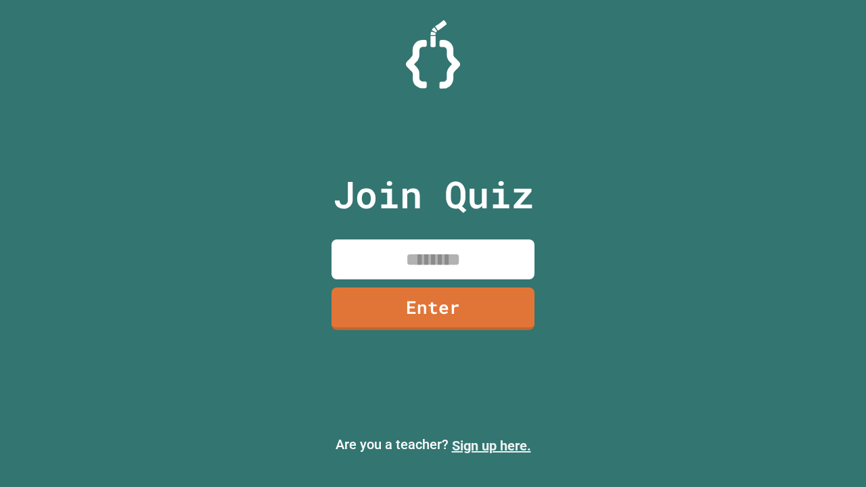
click at [491, 446] on link "Sign up here." at bounding box center [491, 446] width 79 height 16
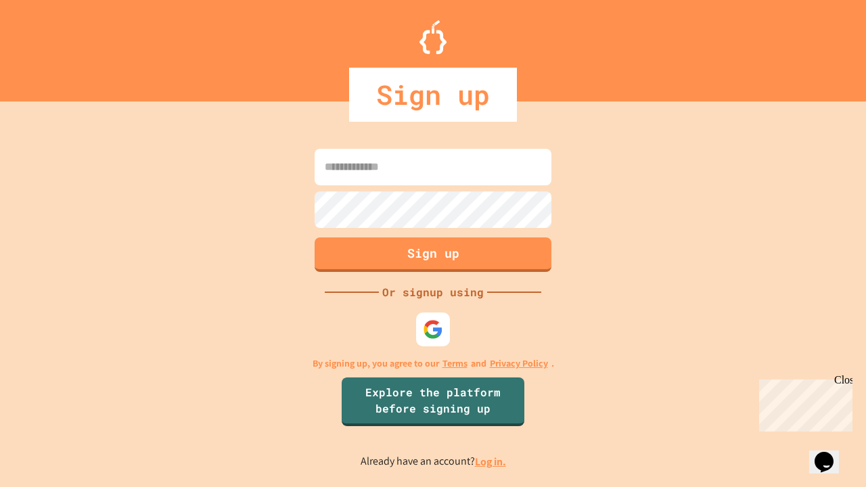
click at [491, 462] on link "Log in." at bounding box center [490, 462] width 31 height 14
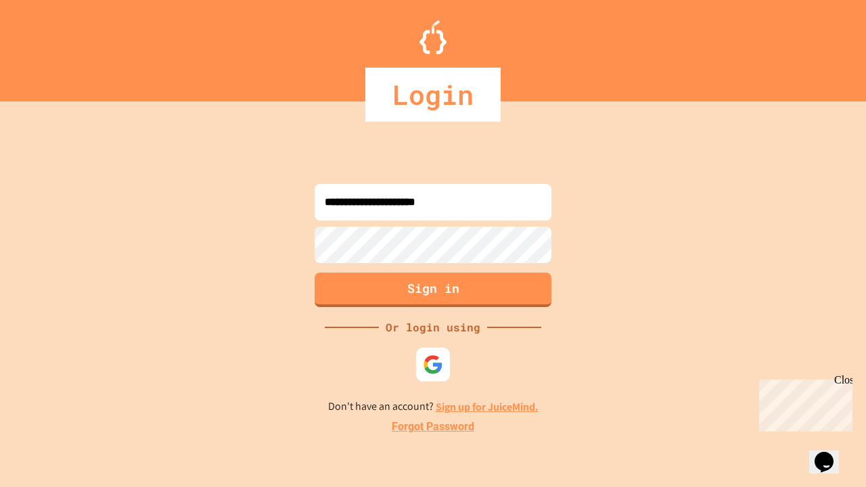
type input "**********"
